Goal: Information Seeking & Learning: Check status

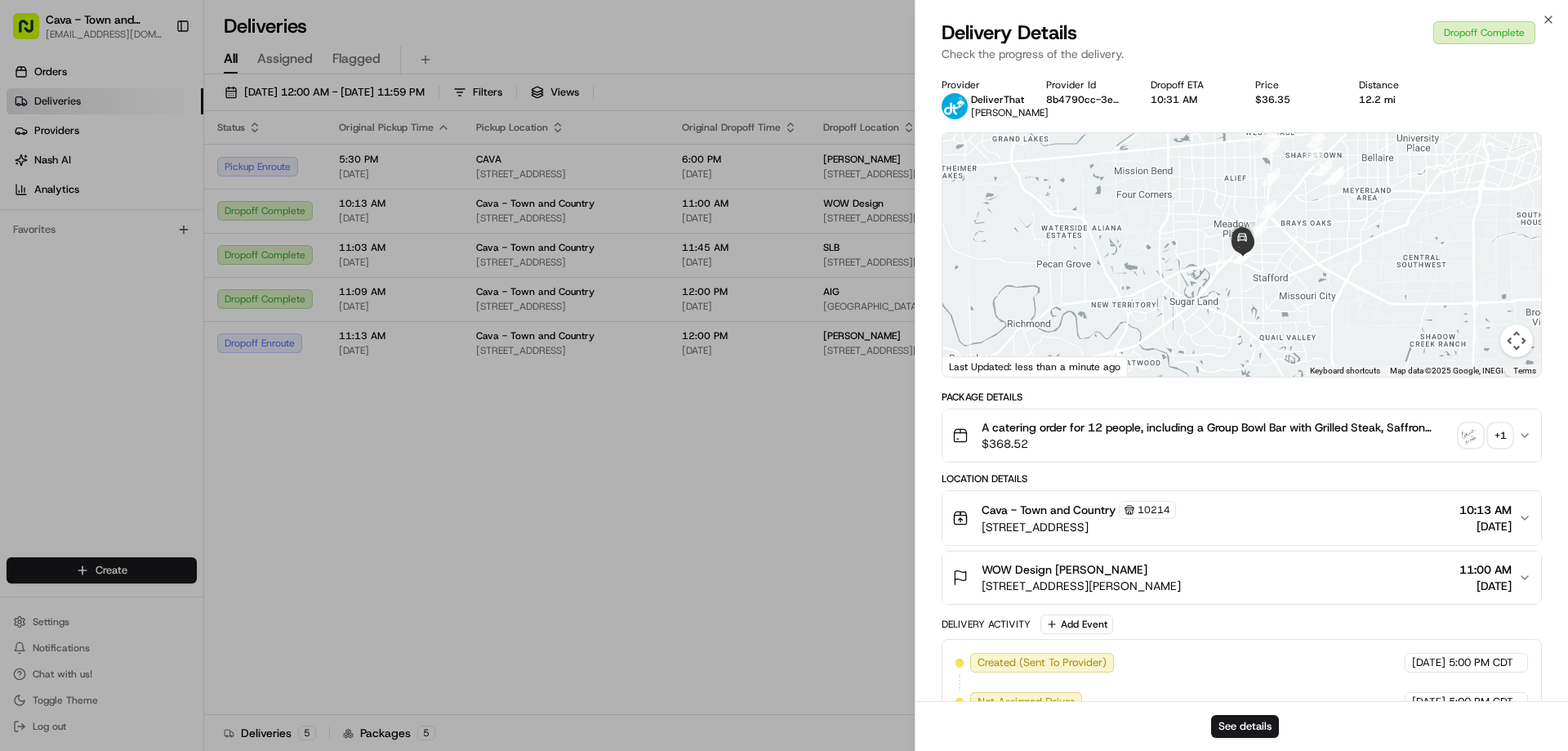
click at [742, 537] on div at bounding box center [784, 375] width 1568 height 751
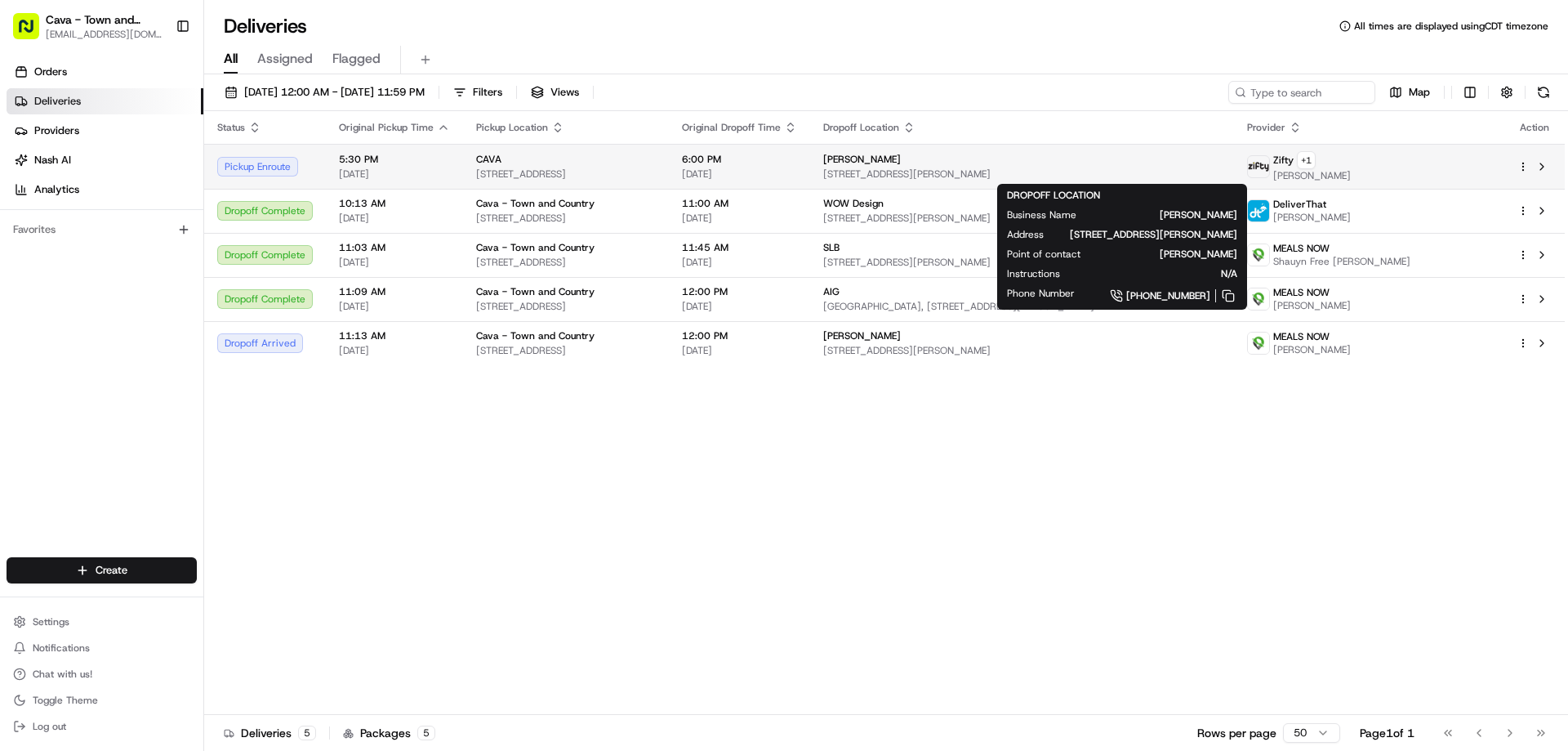
click at [1029, 161] on div "[PERSON_NAME]" at bounding box center [1022, 160] width 398 height 13
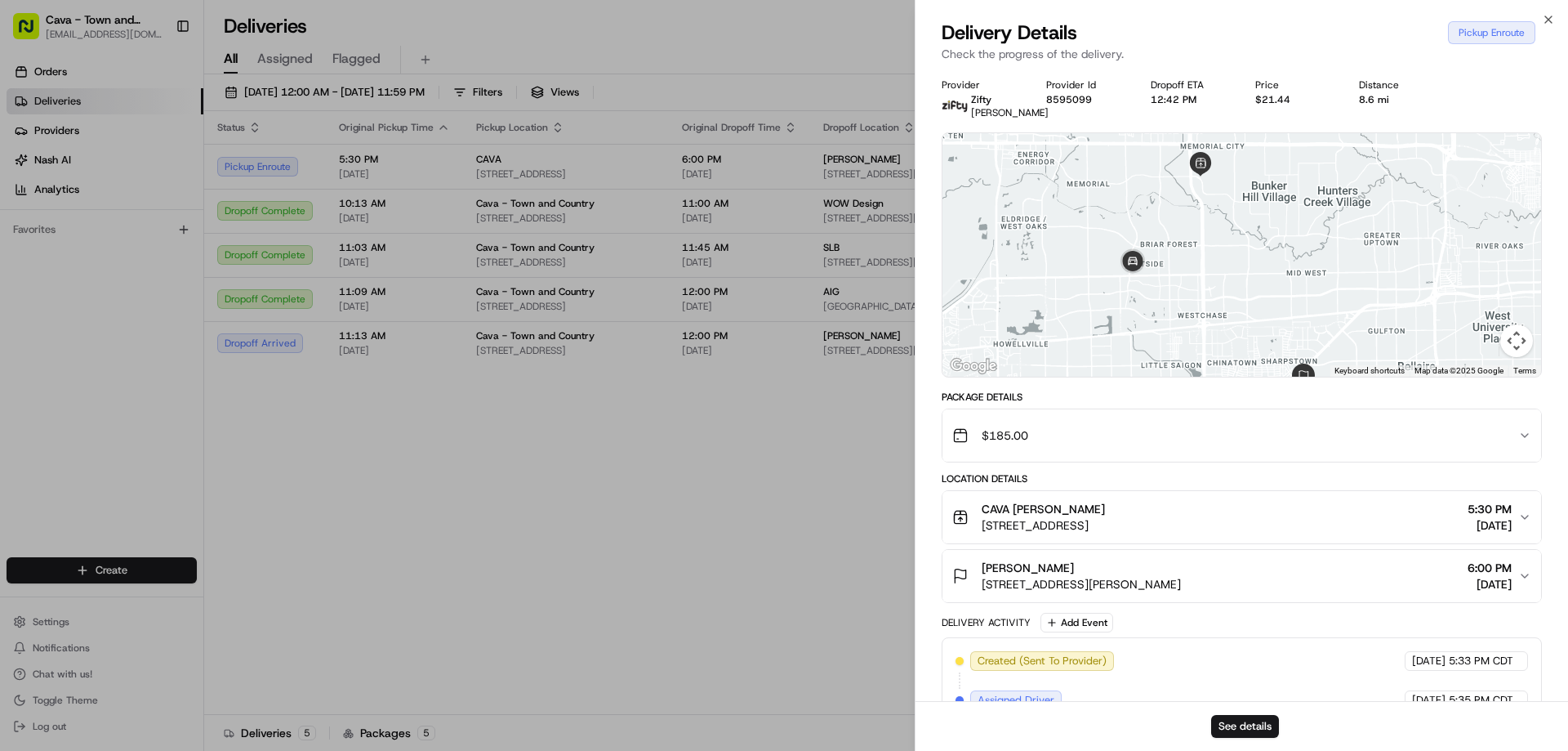
drag, startPoint x: 1251, startPoint y: 202, endPoint x: 1224, endPoint y: 237, distance: 44.2
click at [1224, 237] on div at bounding box center [1241, 255] width 598 height 244
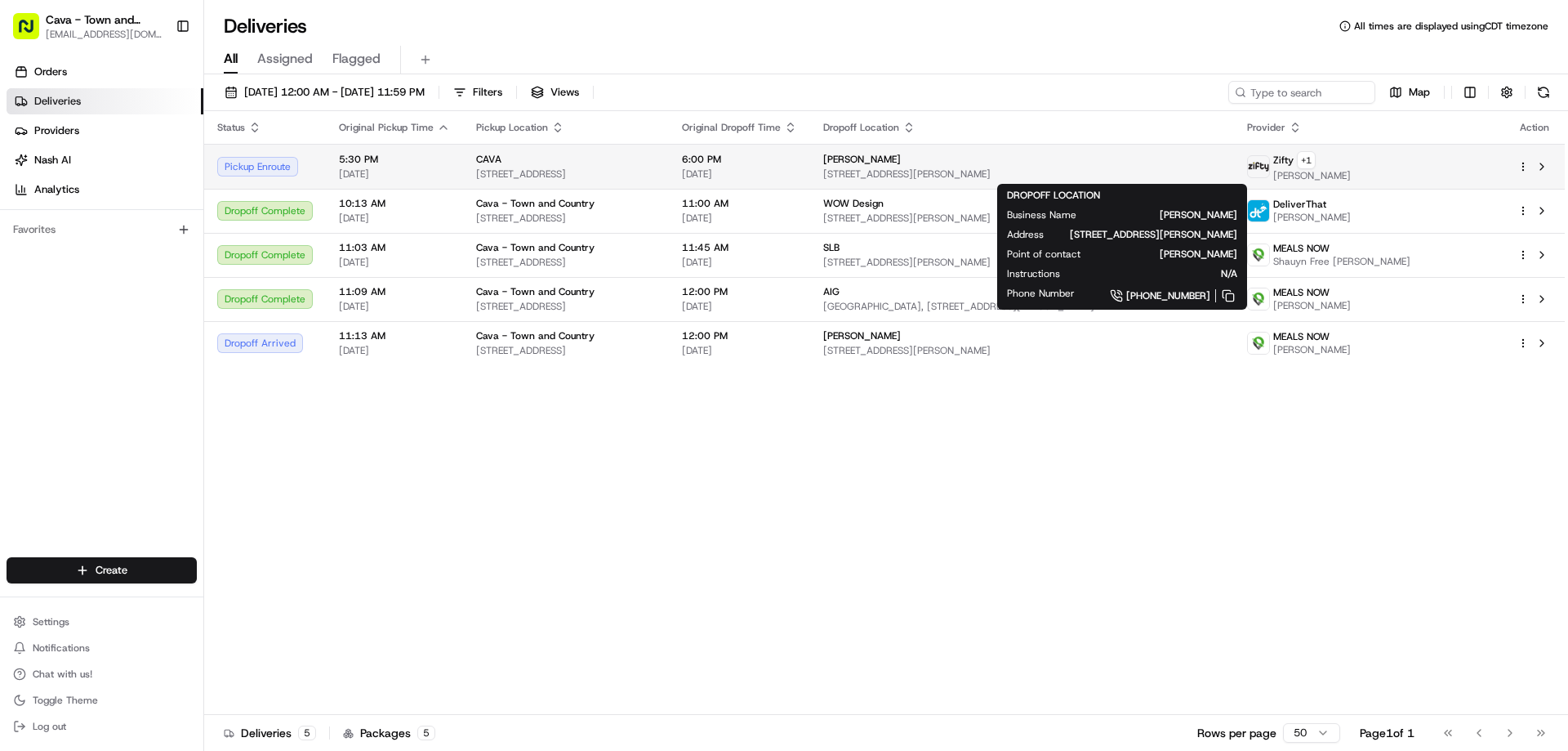
click at [901, 160] on span "[PERSON_NAME]" at bounding box center [861, 160] width 78 height 13
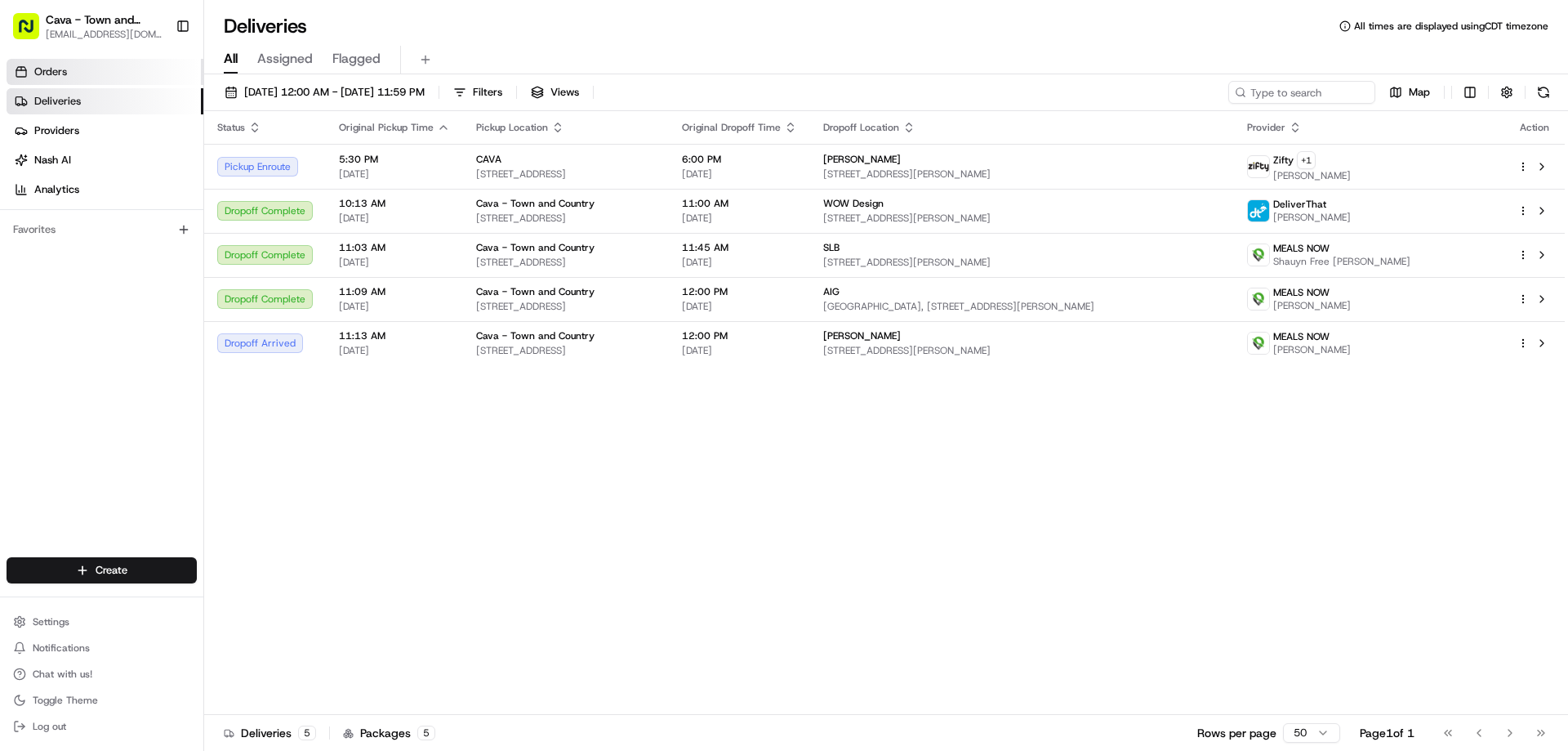
click at [69, 70] on link "Orders" at bounding box center [104, 72] width 197 height 27
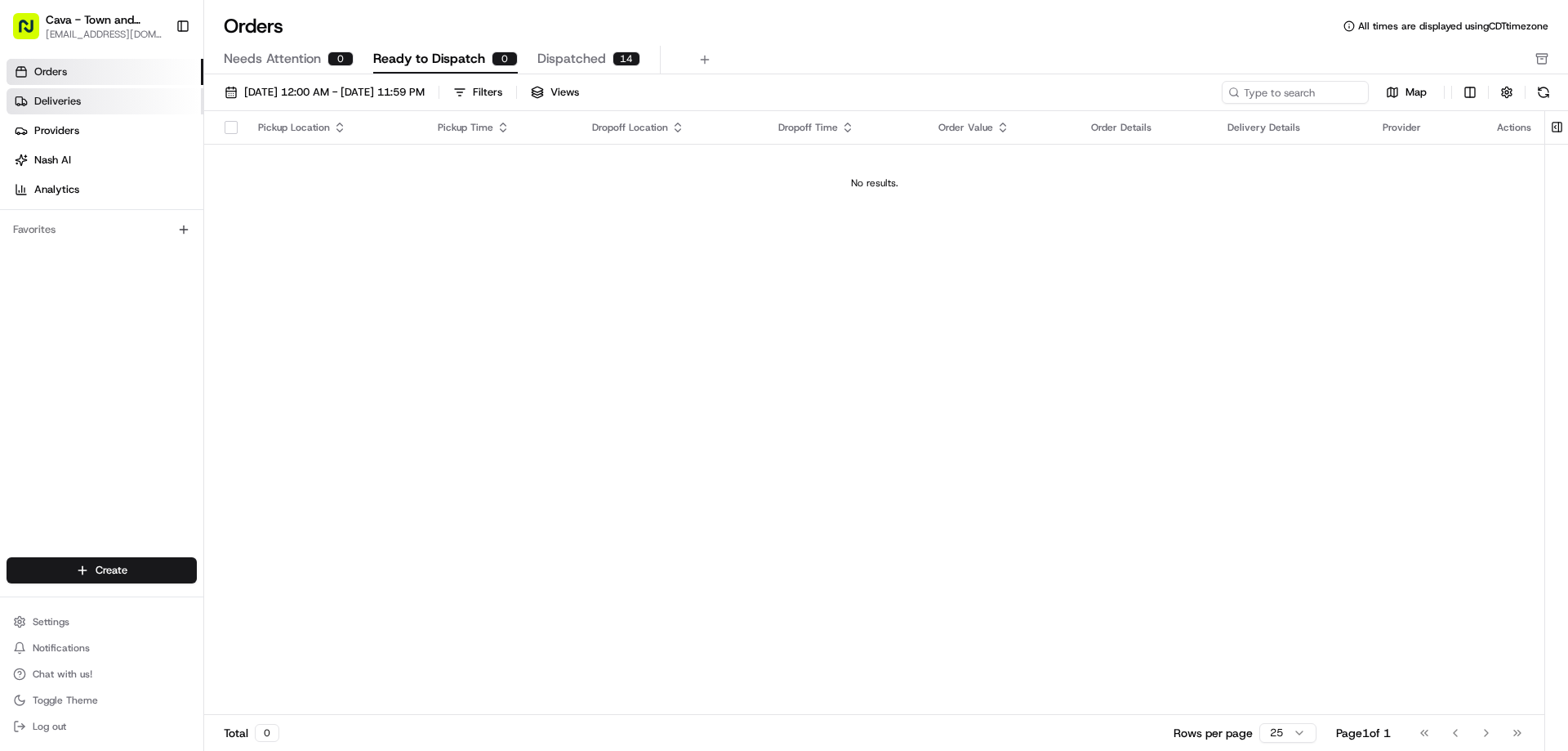
click at [93, 98] on link "Deliveries" at bounding box center [104, 101] width 197 height 27
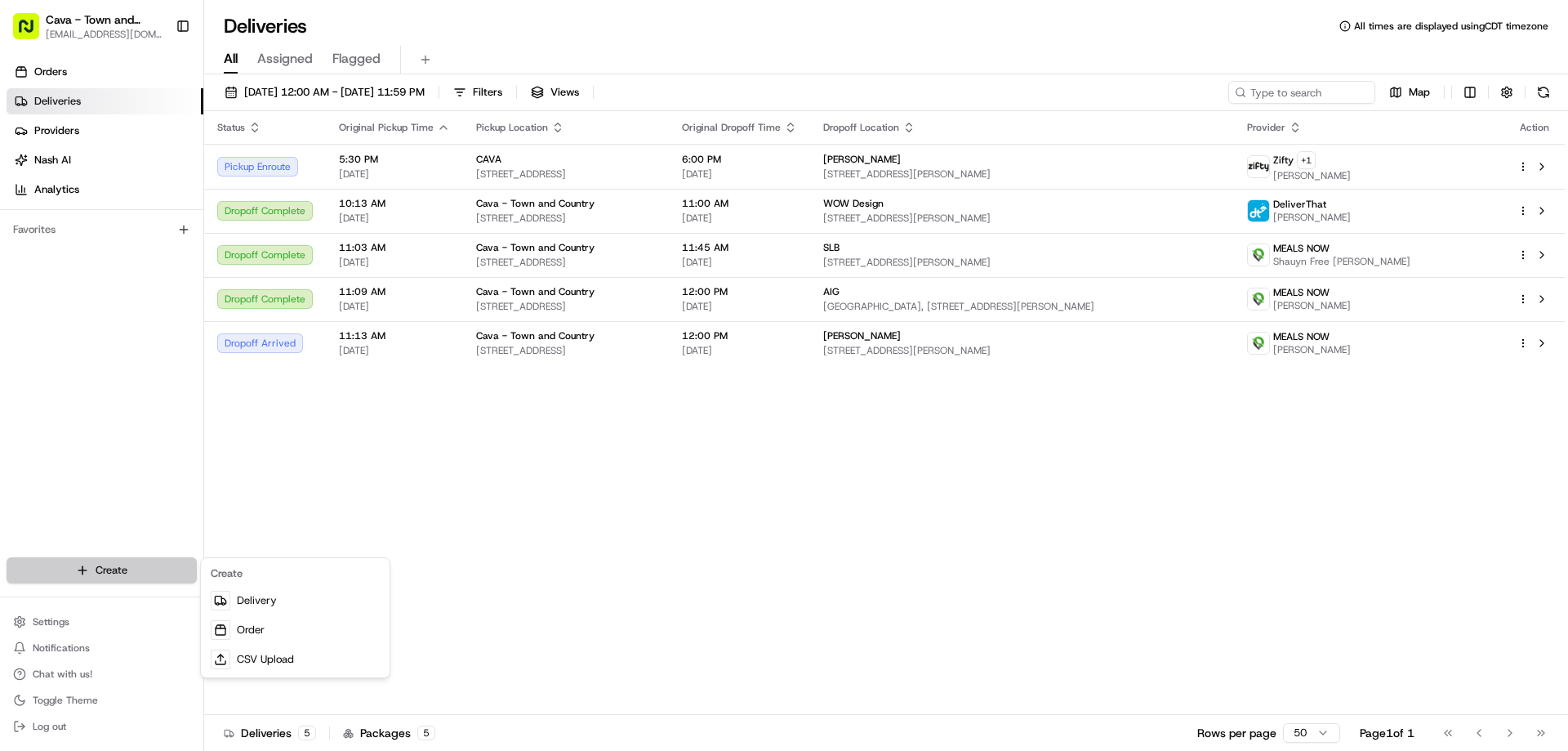
click at [83, 568] on html "Cava - Town and Country [EMAIL_ADDRESS][DOMAIN_NAME] Toggle Sidebar Orders Deli…" at bounding box center [784, 375] width 1568 height 751
click at [303, 432] on html "Cava - Town and Country [EMAIL_ADDRESS][DOMAIN_NAME] Toggle Sidebar Orders Deli…" at bounding box center [784, 375] width 1568 height 751
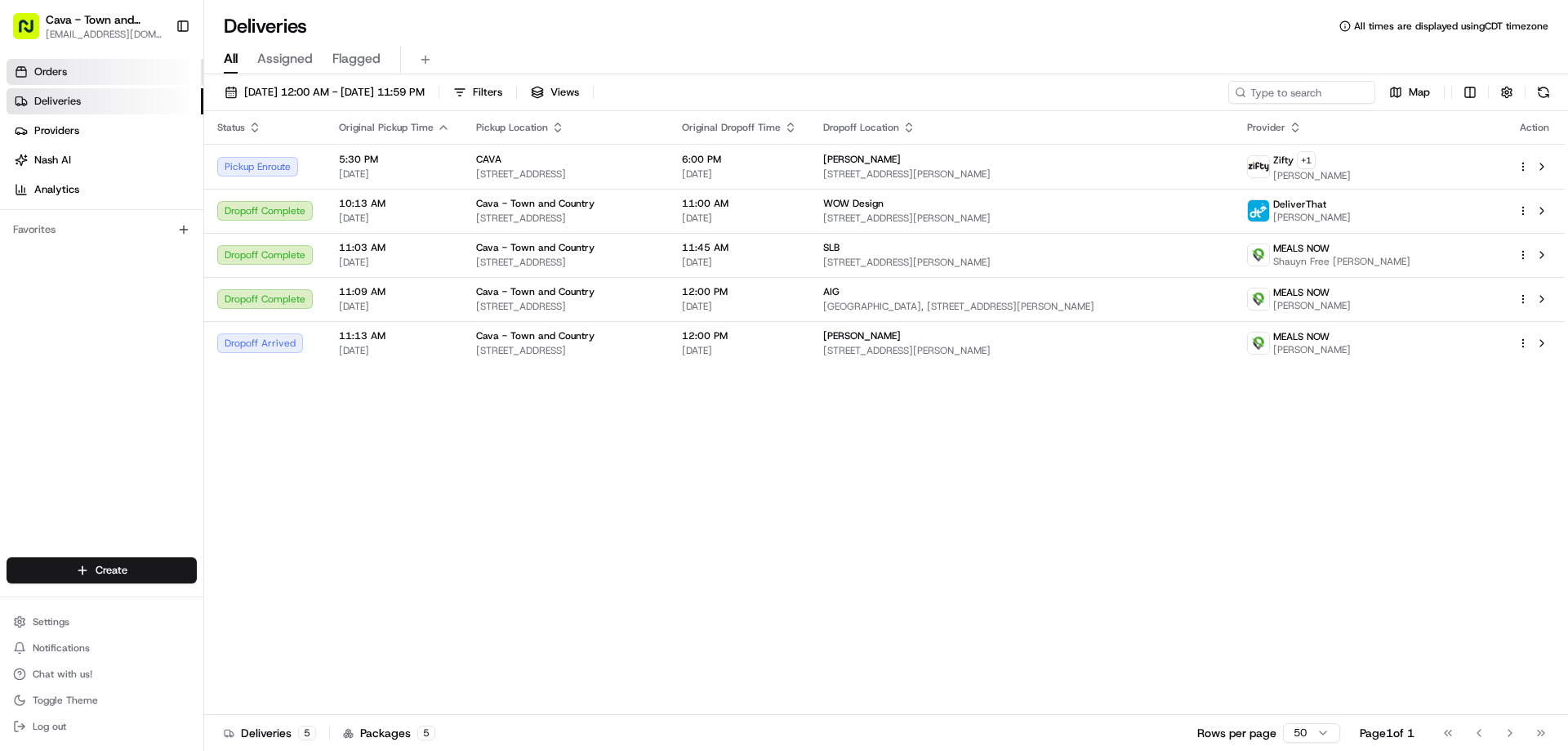
click at [82, 75] on link "Orders" at bounding box center [104, 72] width 197 height 27
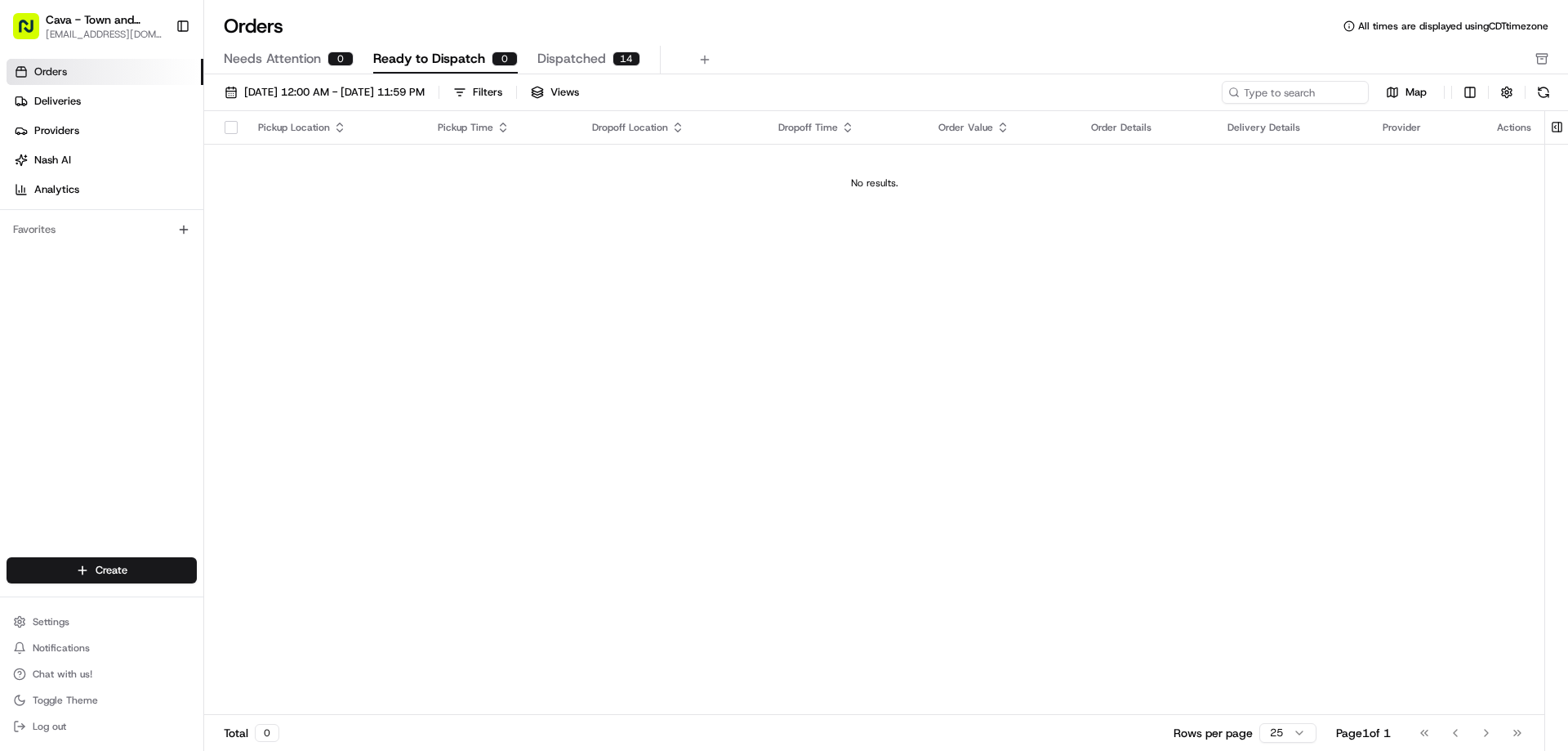
click at [445, 39] on div "Orders All times are displayed using CDT timezone" at bounding box center [886, 26] width 1364 height 27
click at [452, 63] on span "Ready to Dispatch" at bounding box center [429, 58] width 112 height 19
click at [576, 51] on span "Dispatched" at bounding box center [571, 58] width 69 height 19
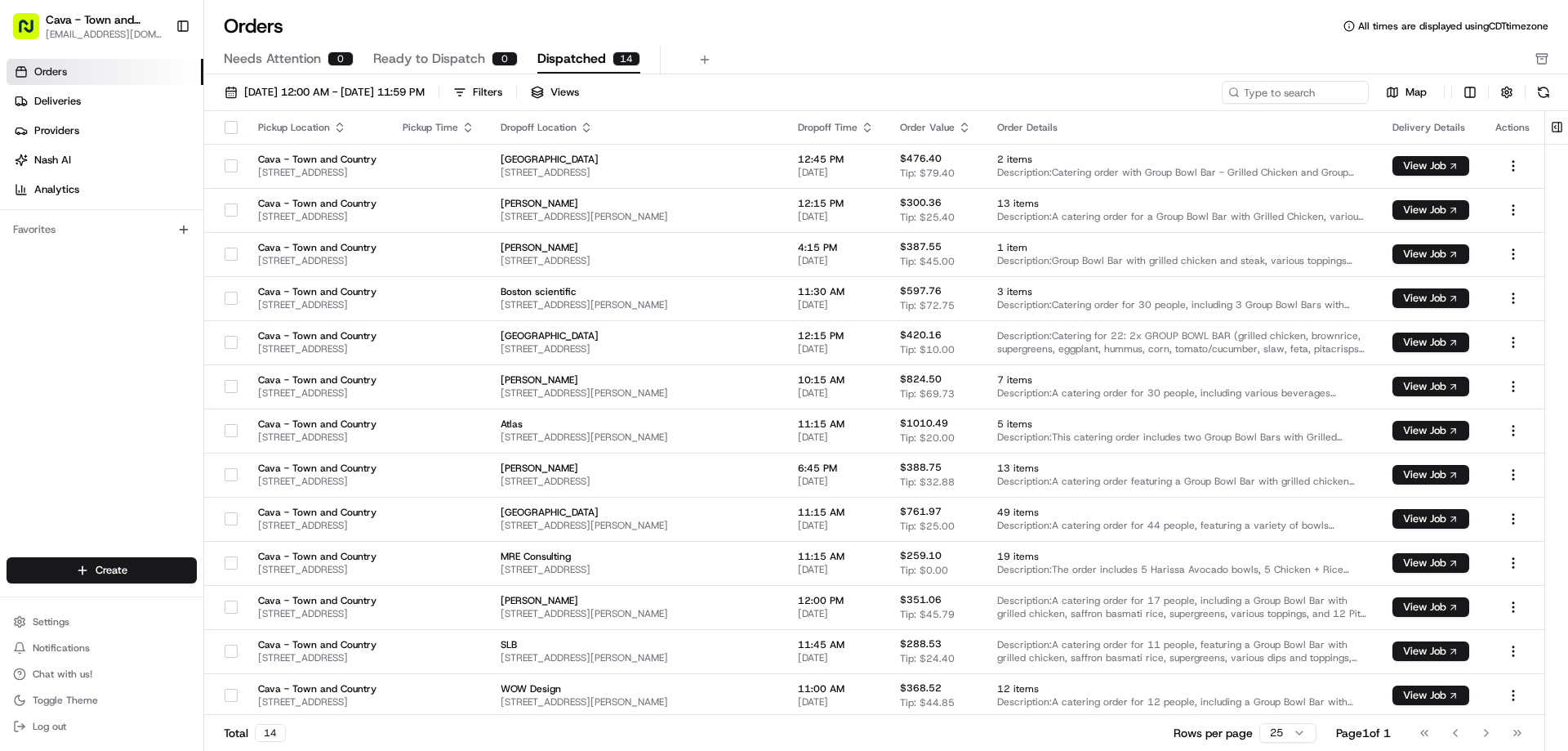
click at [294, 63] on span "Needs Attention" at bounding box center [272, 58] width 97 height 19
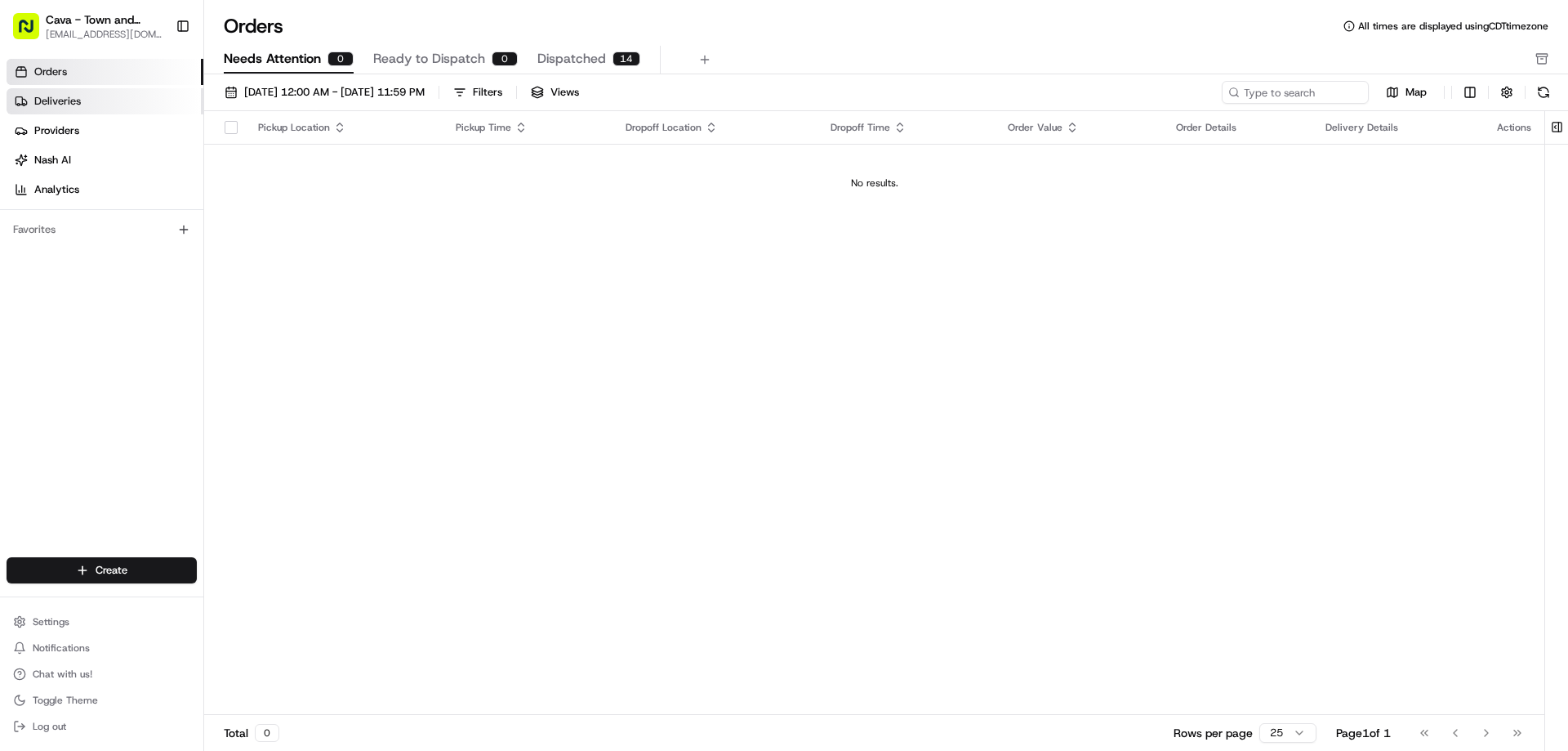
click at [91, 99] on link "Deliveries" at bounding box center [104, 101] width 197 height 27
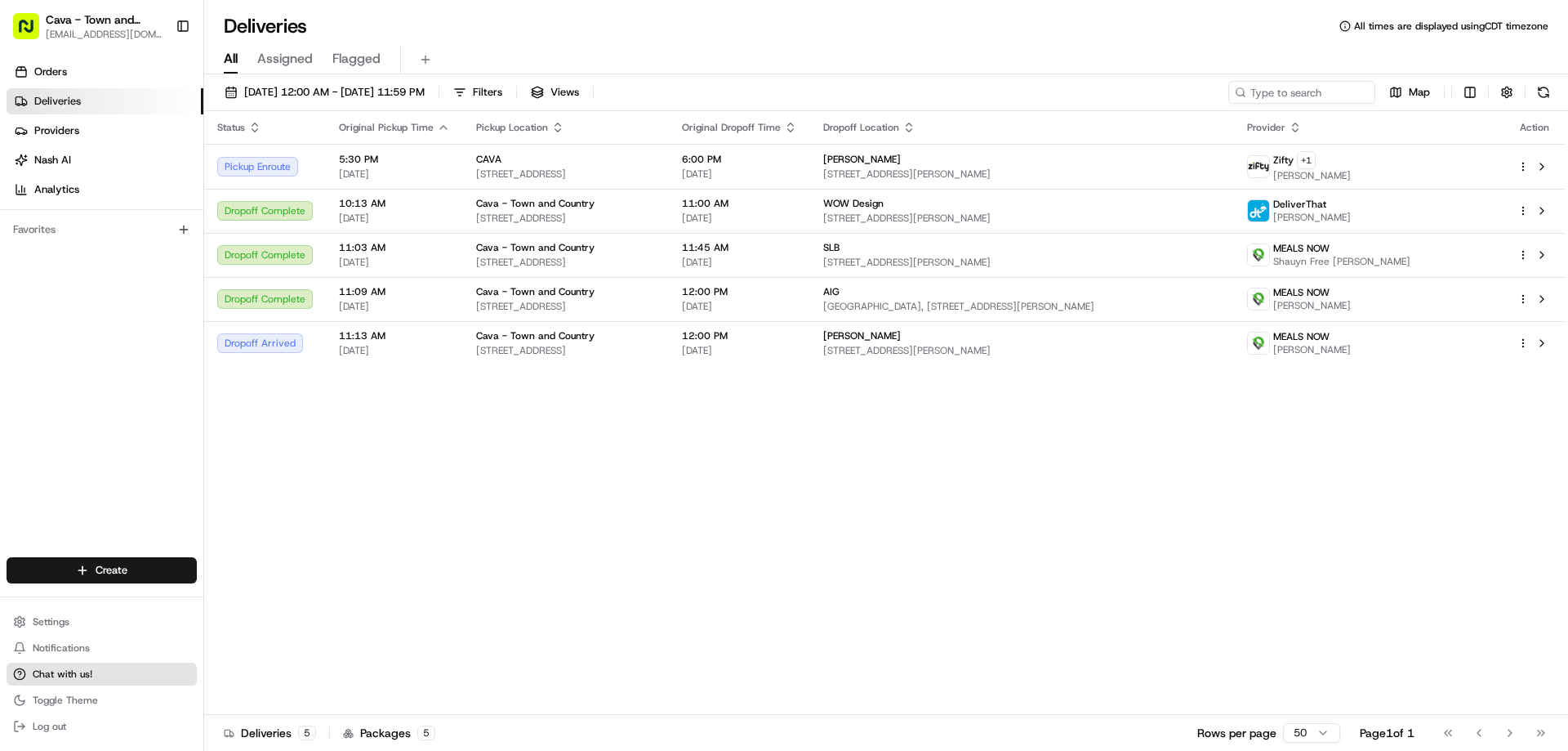
click at [88, 680] on button "Chat with us!" at bounding box center [102, 674] width 191 height 23
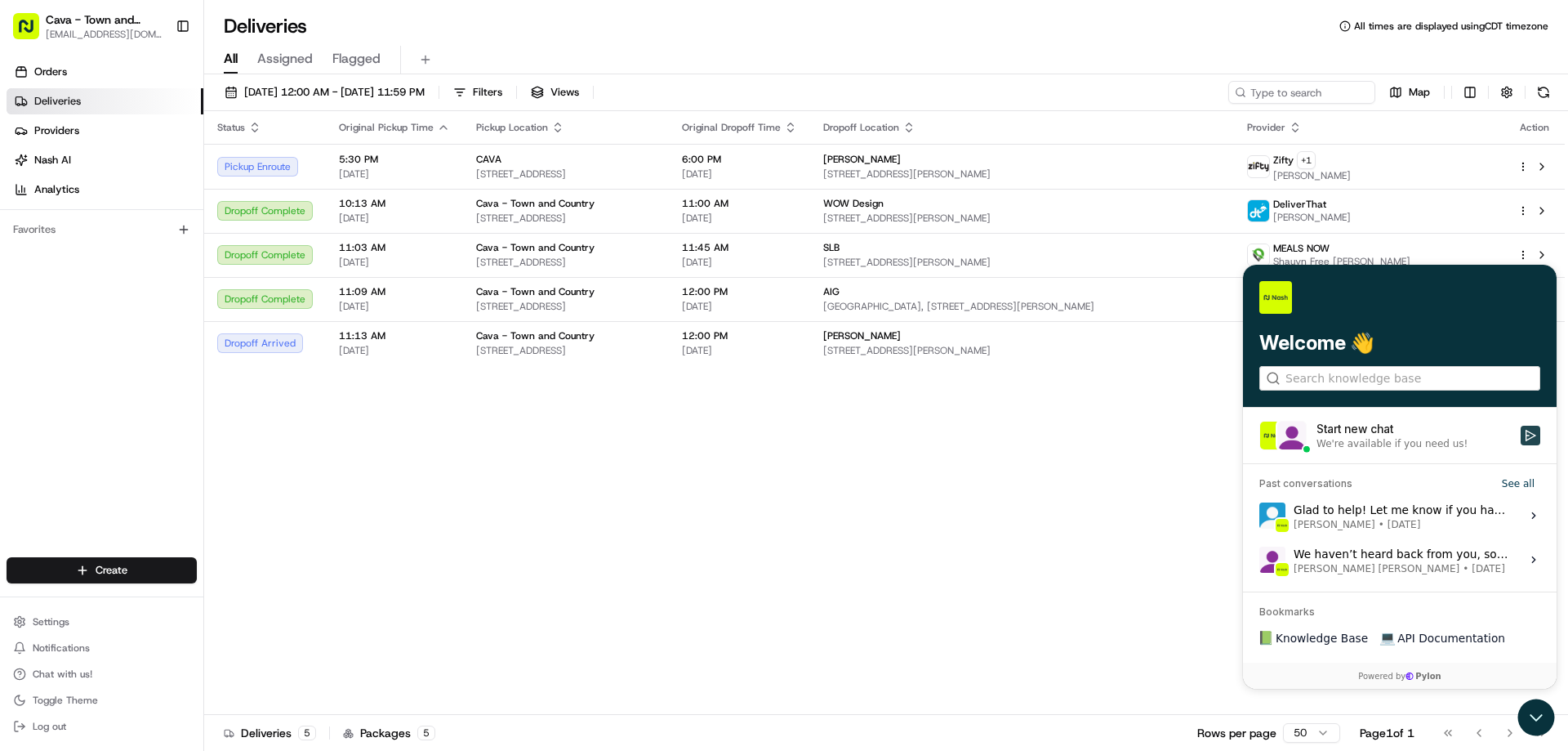
click at [1529, 435] on icon "Start new chat" at bounding box center [1530, 436] width 13 height 13
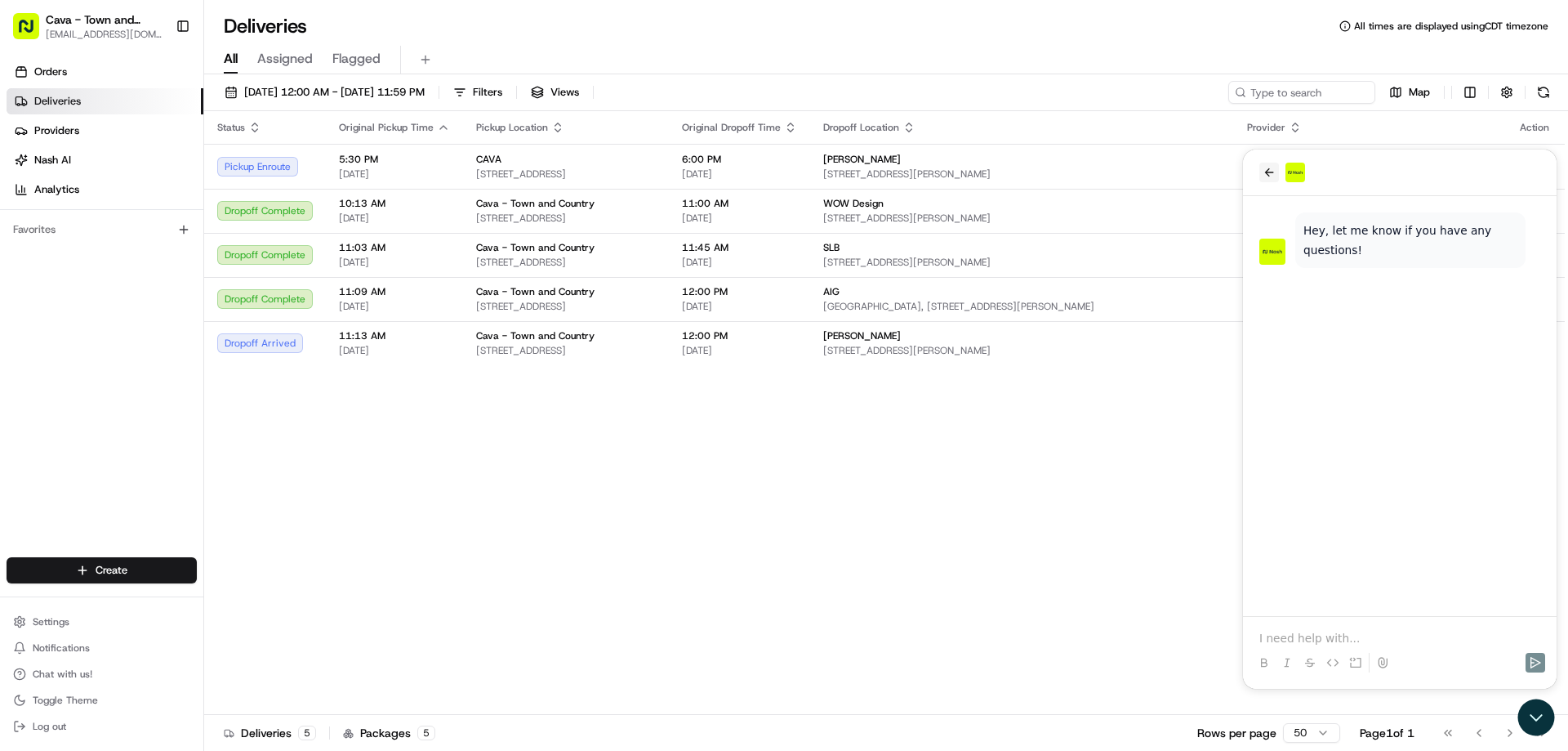
click at [1265, 176] on icon "back" at bounding box center [1269, 172] width 13 height 13
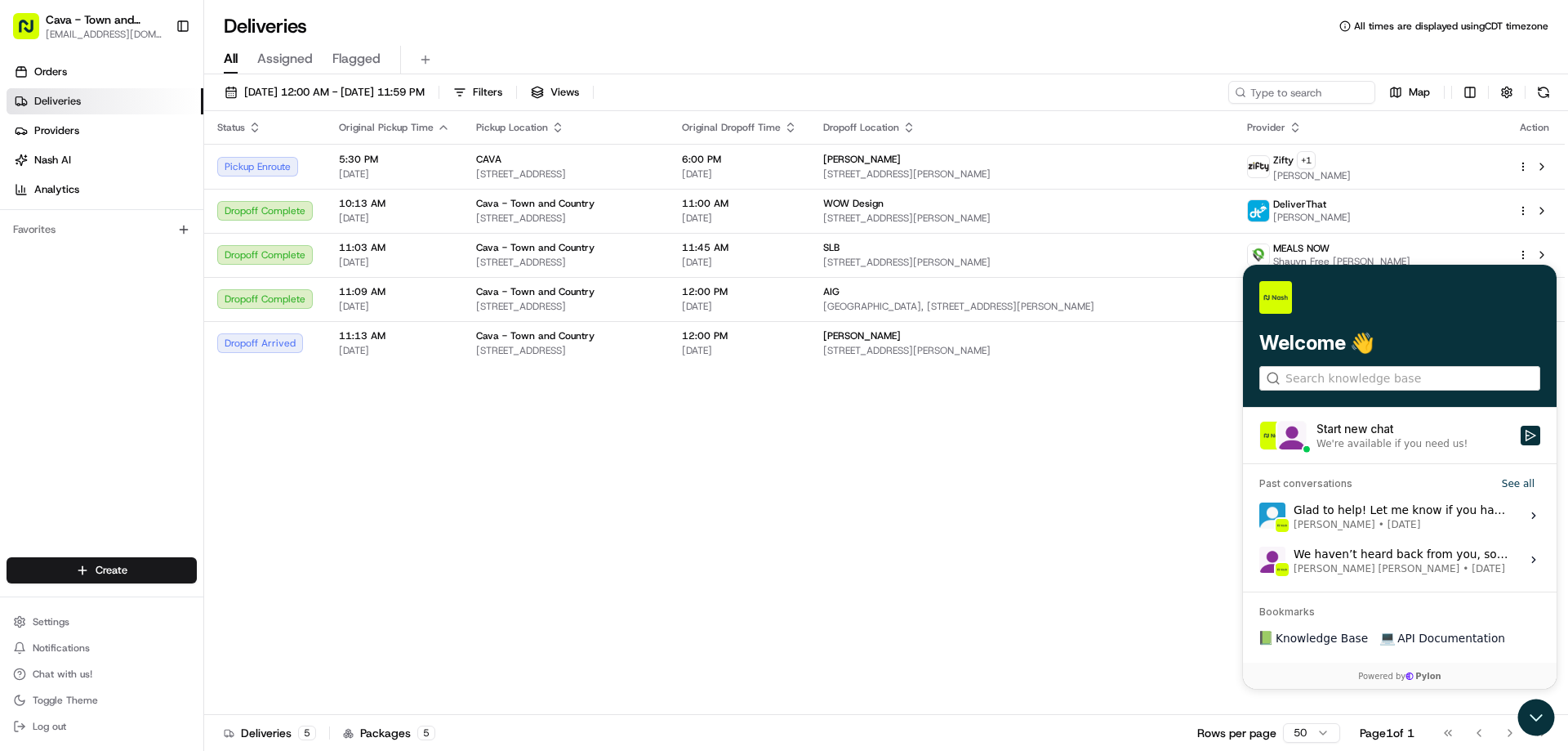
click at [1424, 515] on div "Glad to help! Let me know if you have other concerns. Have a great day! [PERSON…" at bounding box center [1402, 515] width 217 height 31
click at [1259, 515] on button "View issue" at bounding box center [1258, 515] width 1 height 1
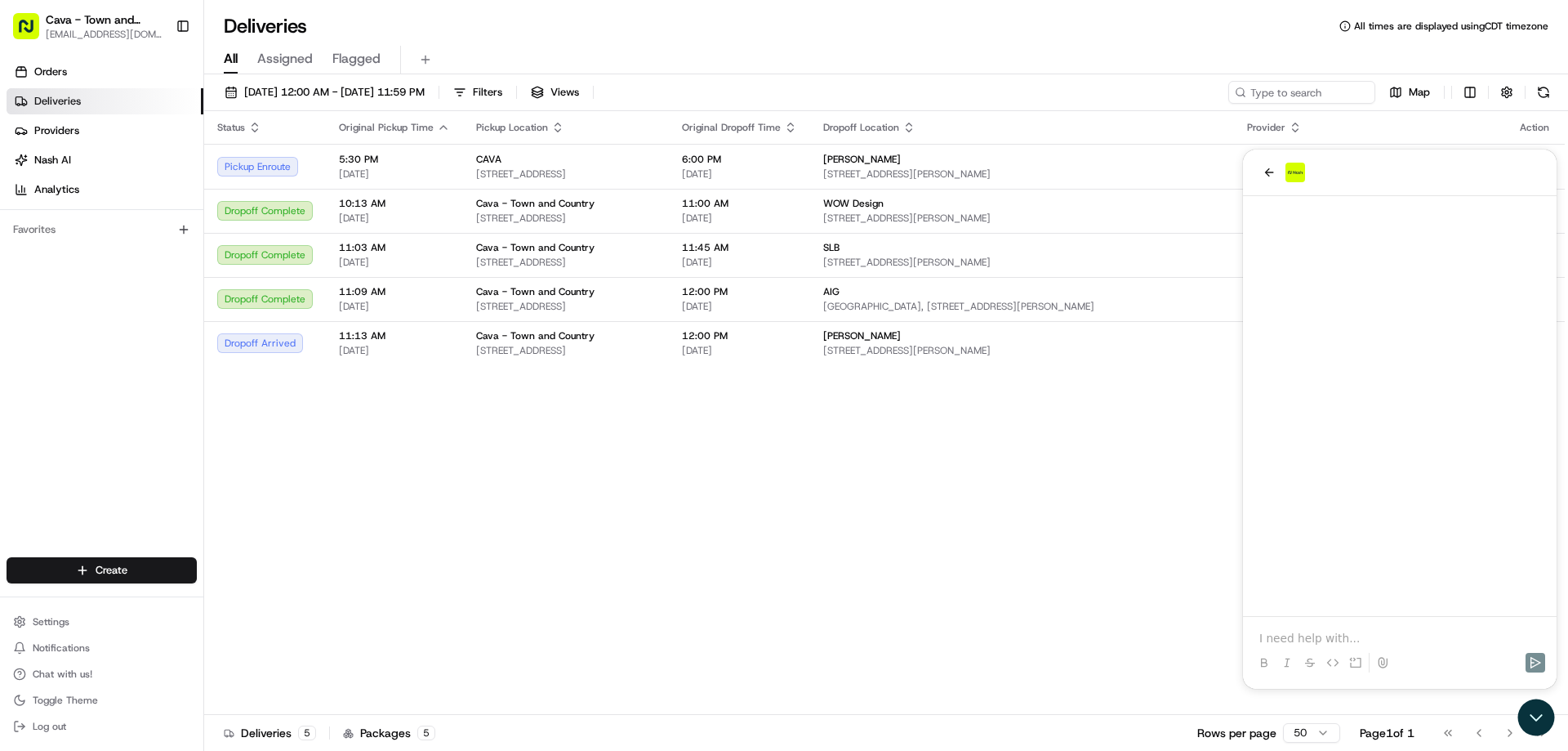
scroll to position [806, 0]
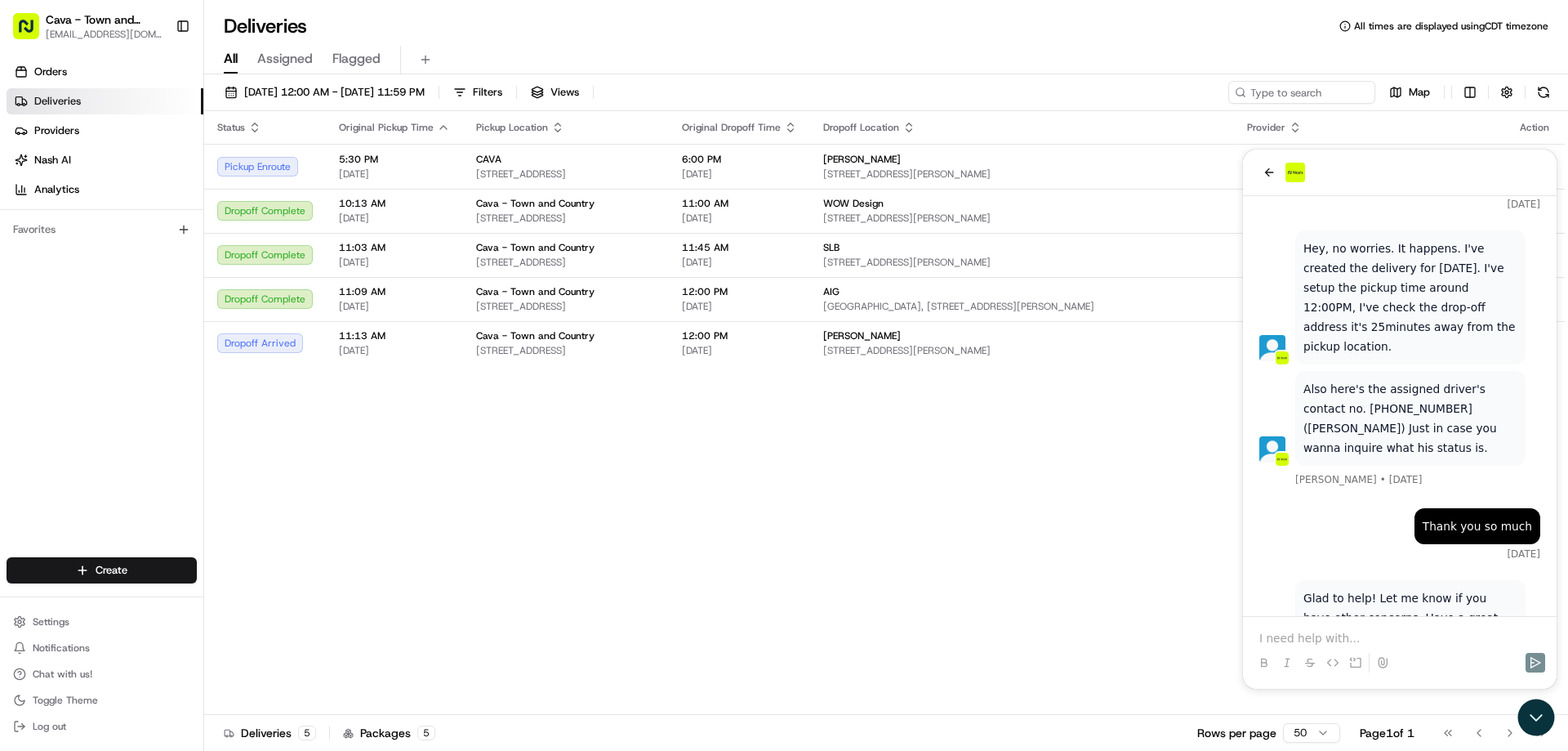
click at [1404, 632] on p at bounding box center [1399, 638] width 281 height 17
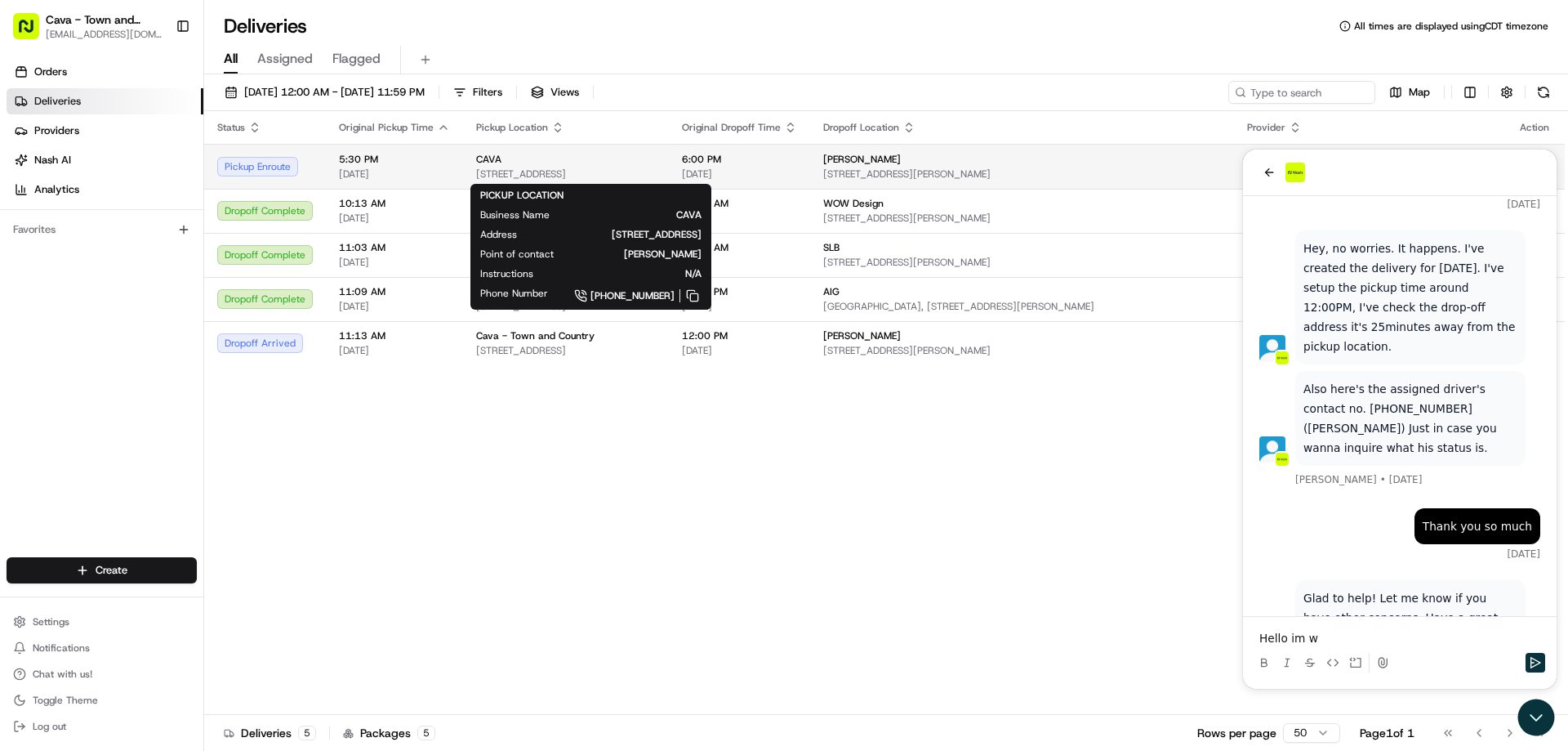
click at [656, 161] on div "CAVA" at bounding box center [566, 160] width 180 height 13
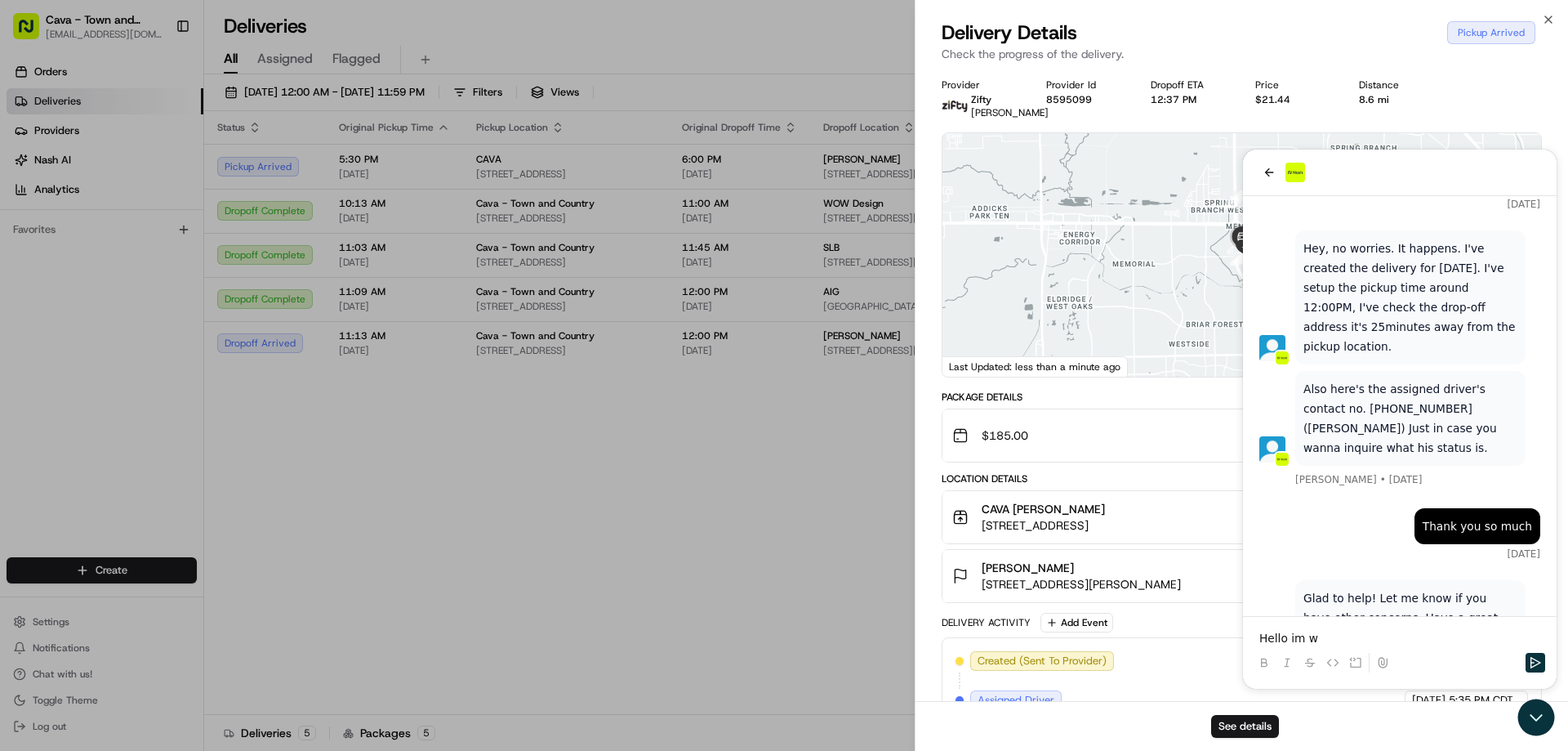
click at [1179, 403] on div "Package Details" at bounding box center [1242, 397] width 600 height 13
click at [1267, 181] on div at bounding box center [1241, 255] width 598 height 244
click at [1533, 710] on div "See details" at bounding box center [1242, 726] width 652 height 50
click at [1538, 712] on div "See details" at bounding box center [1242, 726] width 652 height 50
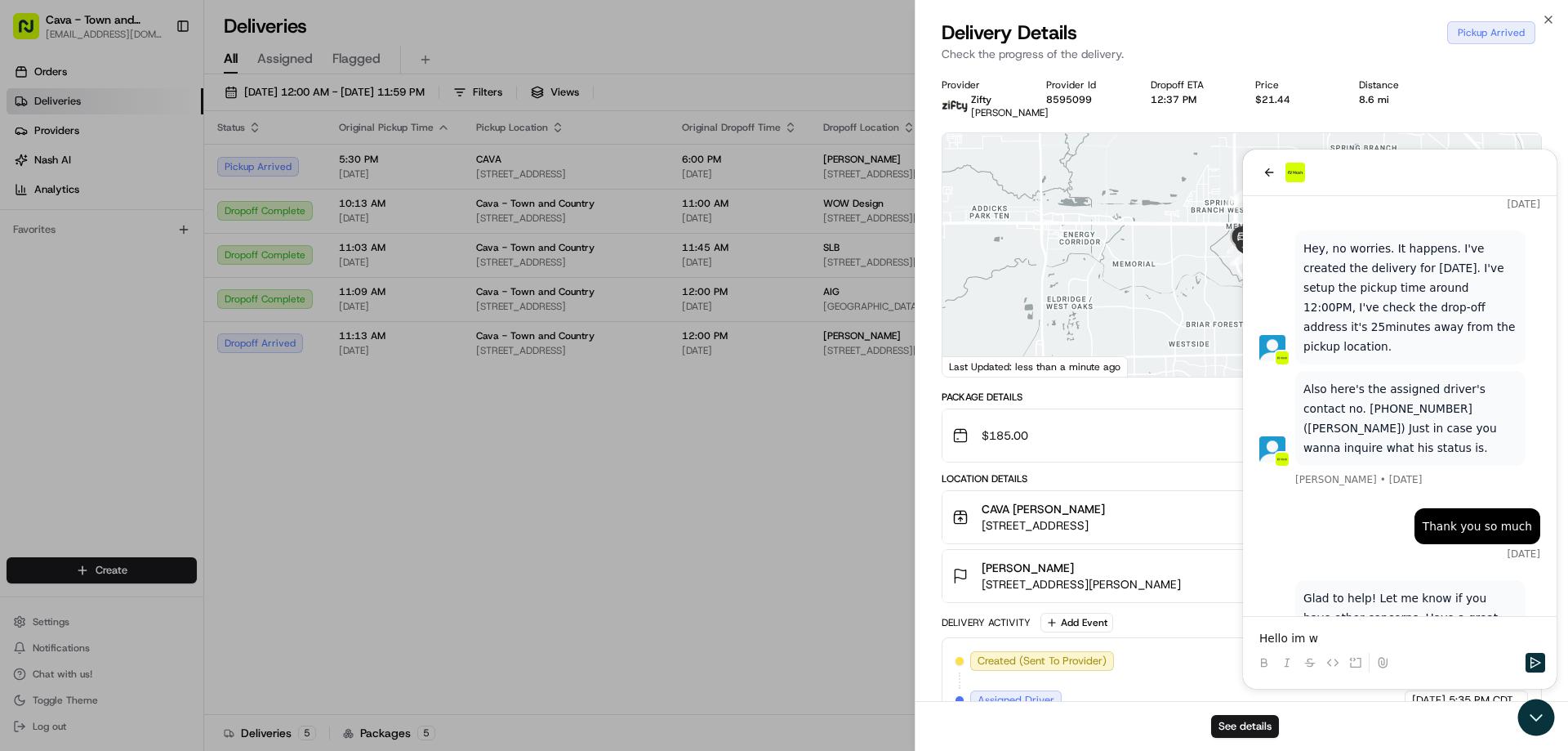
drag, startPoint x: 717, startPoint y: 493, endPoint x: 941, endPoint y: 583, distance: 241.4
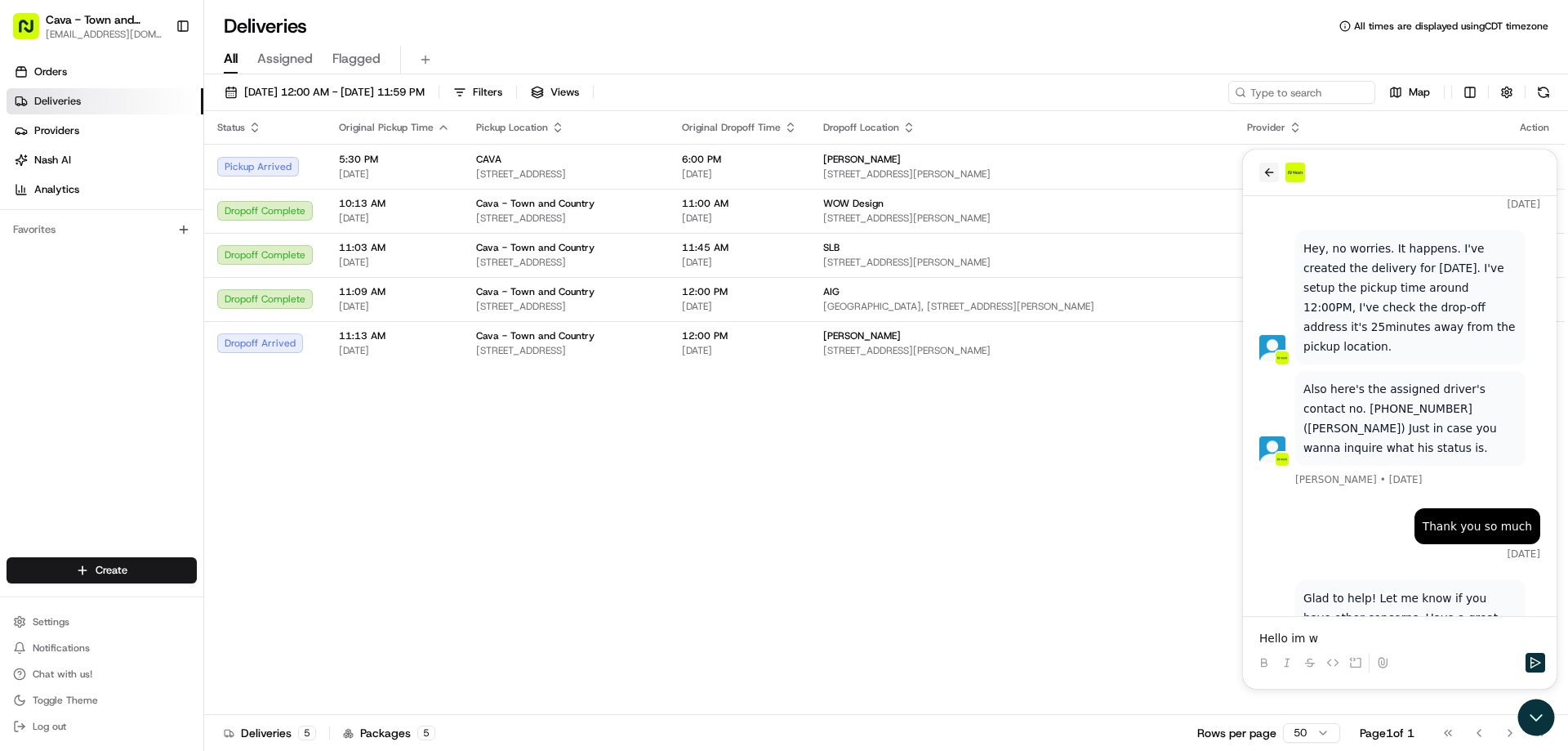
click at [1269, 171] on icon "back" at bounding box center [1269, 172] width 13 height 13
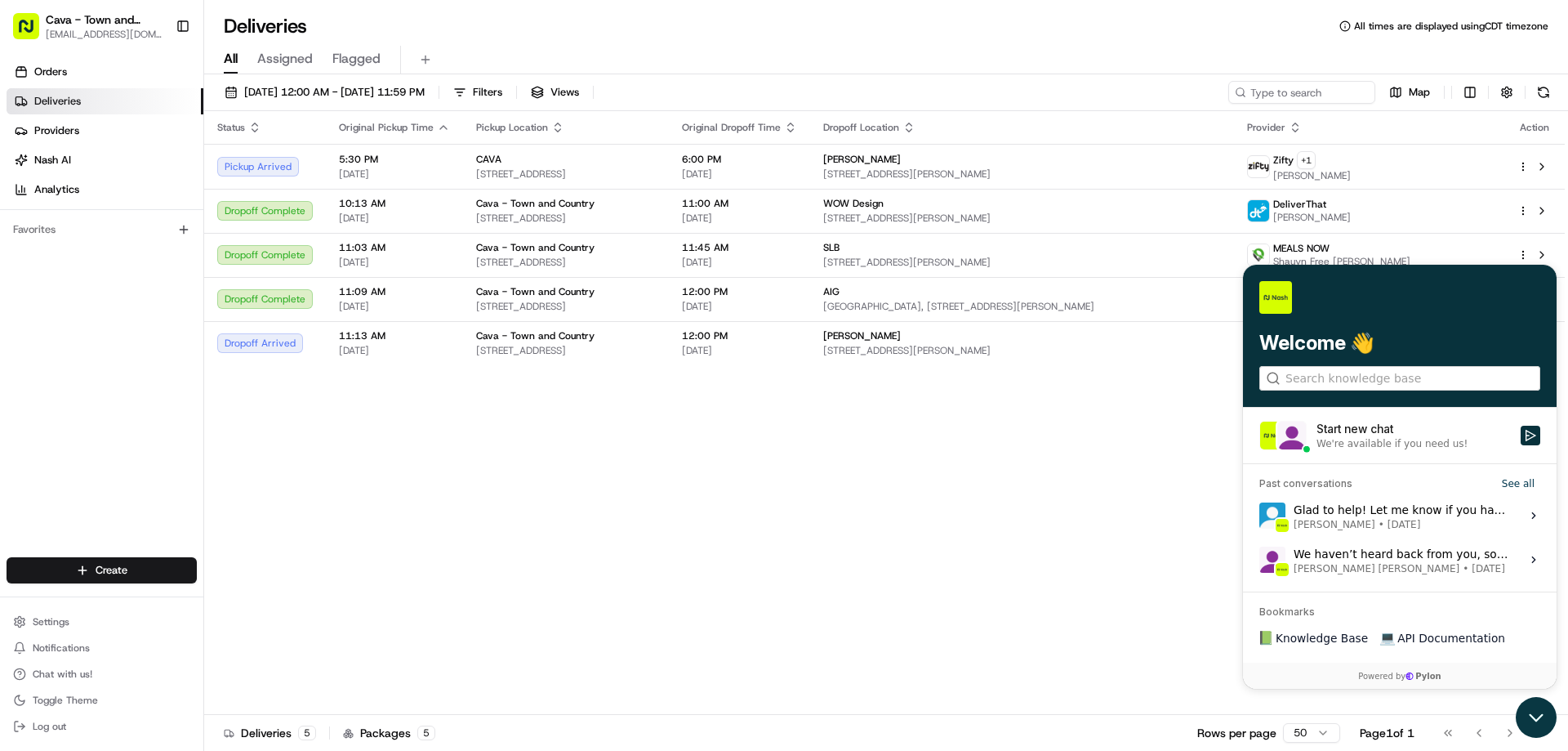
click at [1538, 720] on icon "Open customer support" at bounding box center [1536, 717] width 41 height 41
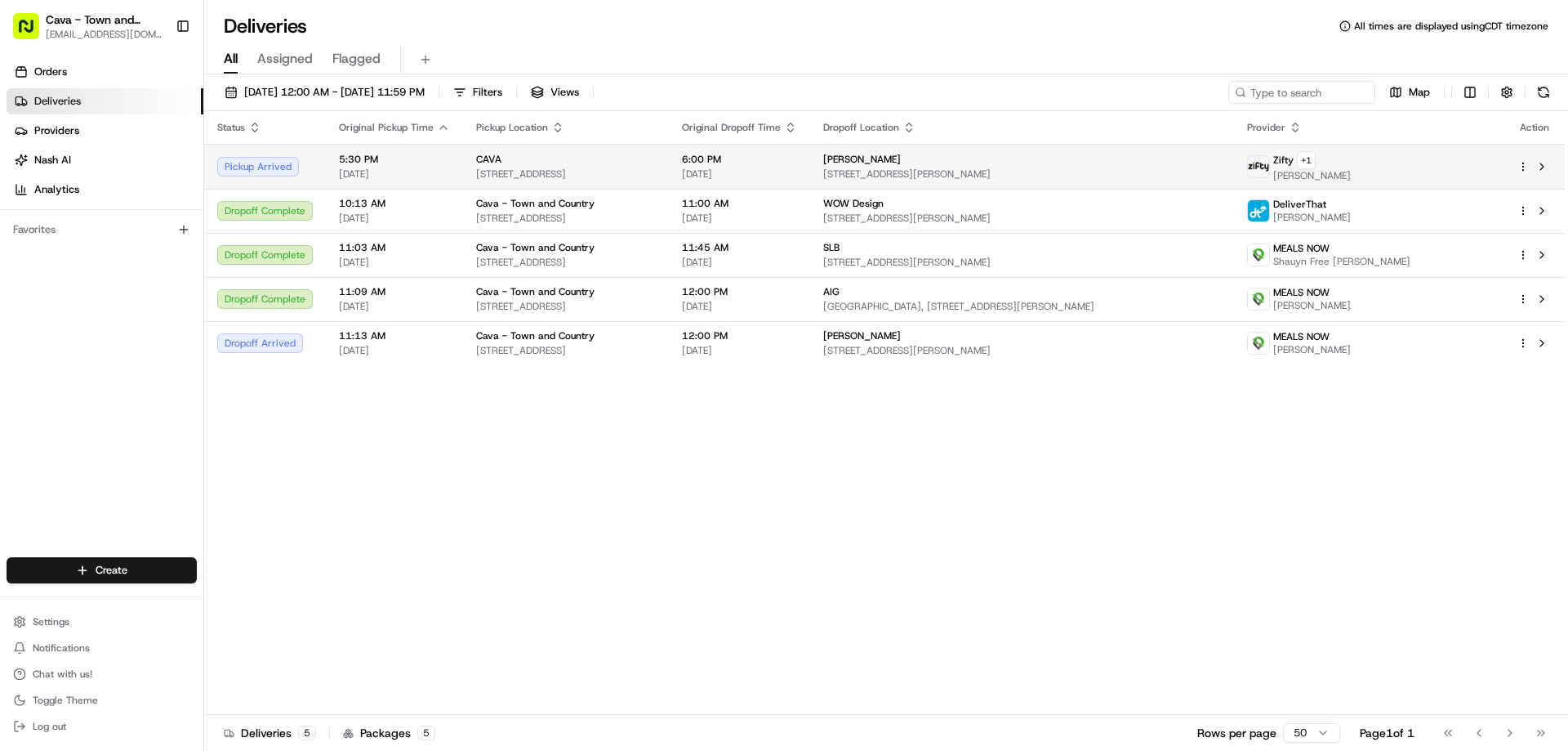
click at [589, 164] on div "CAVA" at bounding box center [566, 160] width 180 height 13
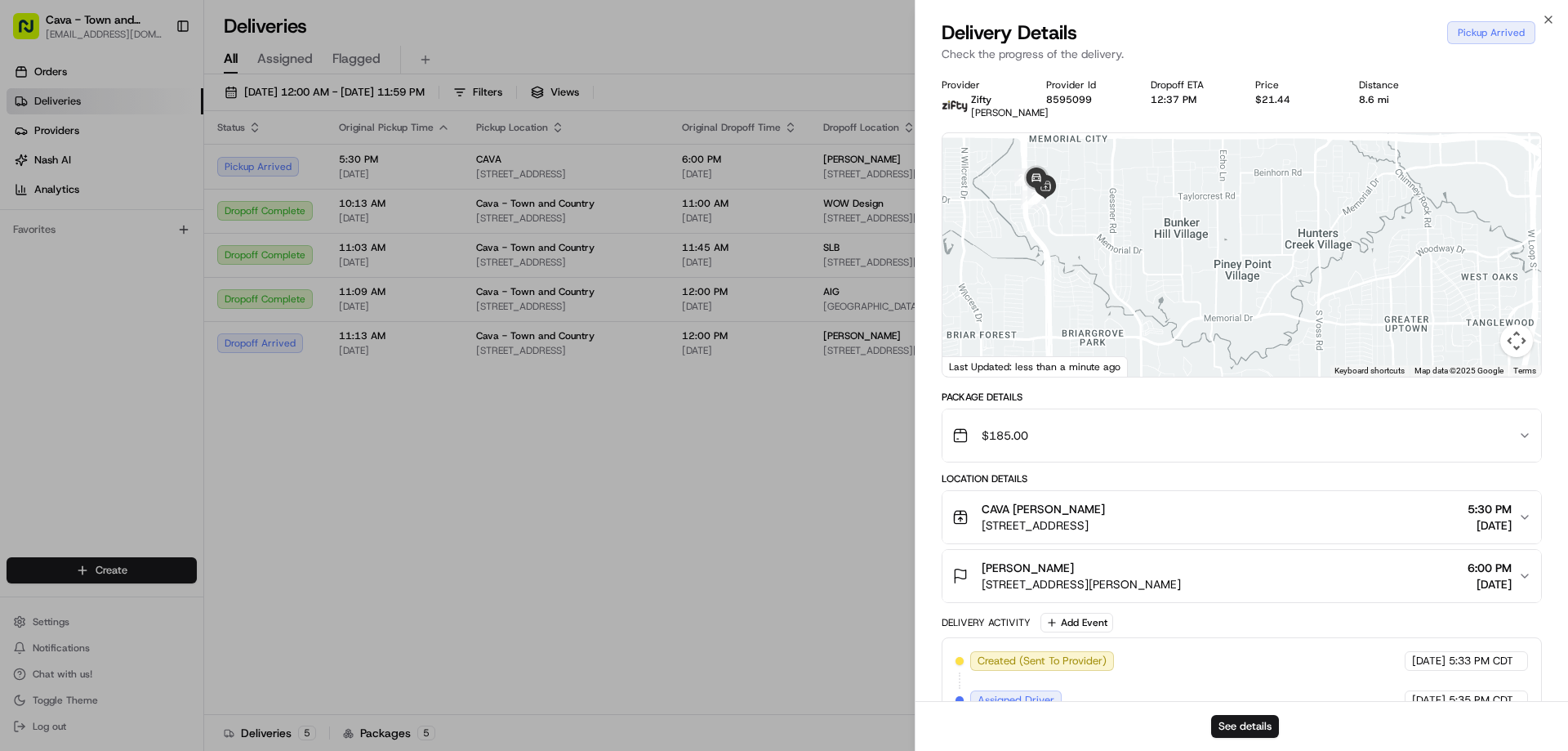
click at [1078, 259] on div at bounding box center [1241, 255] width 598 height 244
